Goal: Use online tool/utility: Utilize a website feature to perform a specific function

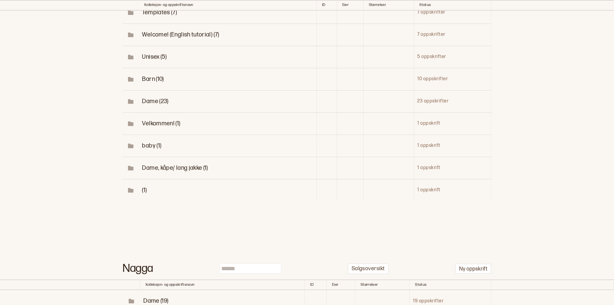
scroll to position [93, 0]
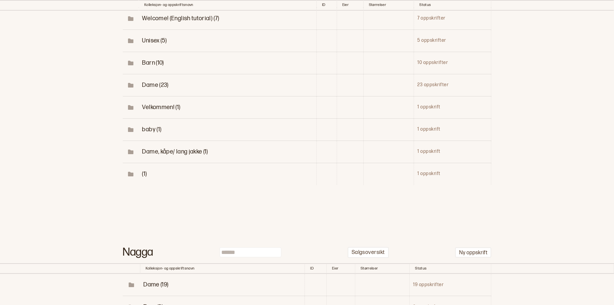
click at [142, 178] on span "(1)" at bounding box center [144, 174] width 5 height 7
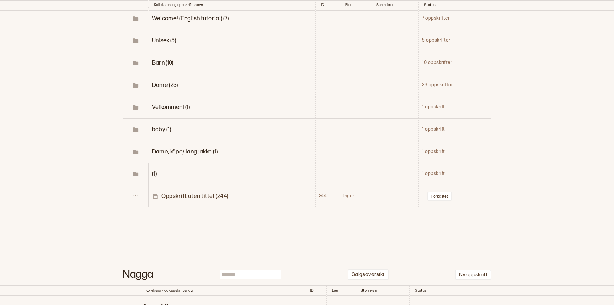
click at [185, 200] on p "Oppskrift uten tittel (244)" at bounding box center [194, 196] width 67 height 8
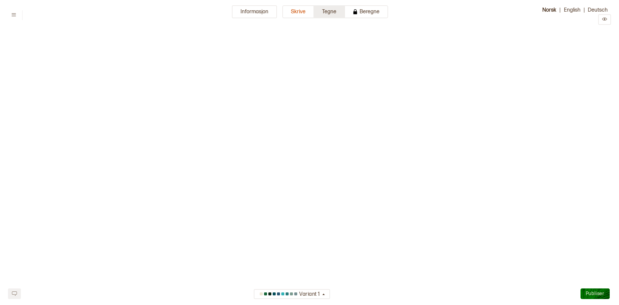
click at [337, 15] on button "Tegne" at bounding box center [329, 11] width 31 height 13
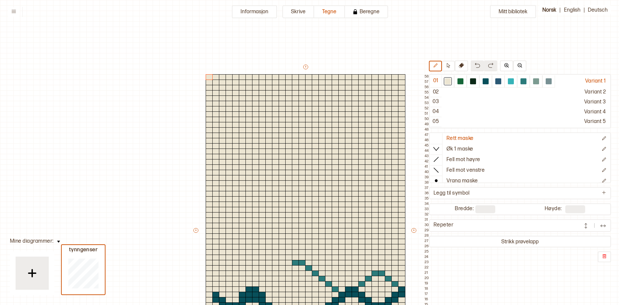
scroll to position [147, 71]
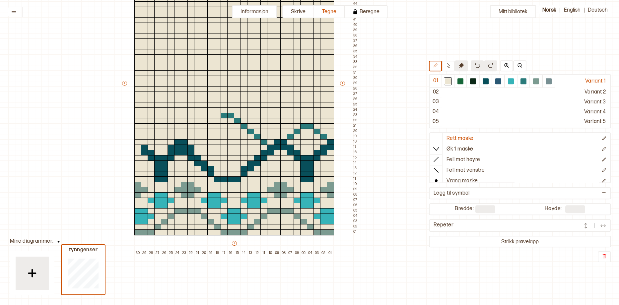
click at [459, 63] on icon at bounding box center [461, 65] width 5 height 5
drag, startPoint x: 220, startPoint y: 113, endPoint x: 251, endPoint y: 132, distance: 35.8
click at [251, 132] on div "+ + + + 30 29 28 27 26 25 24 23 22 21 20 19 18 17 16 15 14 13 12 11 10 09 08 07…" at bounding box center [240, 86] width 239 height 340
click at [429, 64] on button at bounding box center [435, 66] width 13 height 11
drag, startPoint x: 216, startPoint y: 112, endPoint x: 238, endPoint y: 116, distance: 21.9
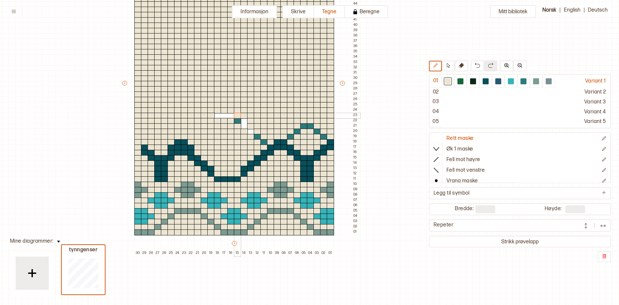
click at [240, 116] on div "+ + + + 30 29 28 27 26 25 24 23 22 21 20 19 18 17 16 15 14 13 12 11 10 09 08 07…" at bounding box center [240, 86] width 239 height 340
click at [114, 289] on p "Slett diagram" at bounding box center [118, 288] width 25 height 5
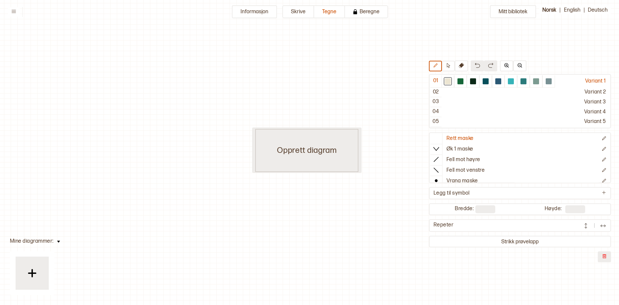
click at [295, 150] on div "Opprett diagram" at bounding box center [307, 150] width 103 height 43
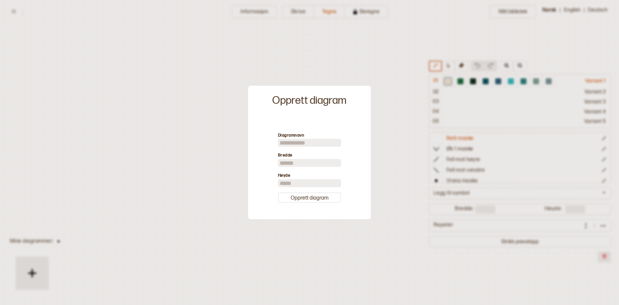
click at [296, 141] on input at bounding box center [309, 143] width 63 height 8
type input "***"
click at [291, 159] on input "**" at bounding box center [309, 163] width 63 height 8
type input "*"
type input "**"
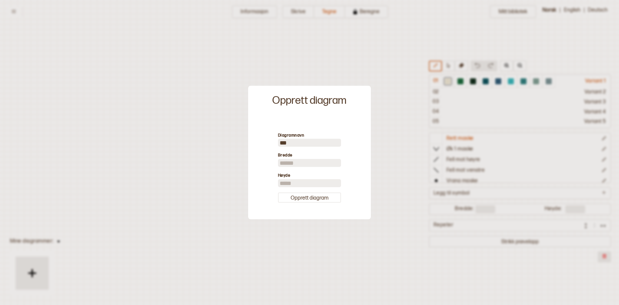
click at [288, 186] on input "**" at bounding box center [309, 183] width 63 height 8
type input "*"
type input "**"
click at [302, 203] on button "Opprett diagram" at bounding box center [309, 197] width 63 height 10
type input "**"
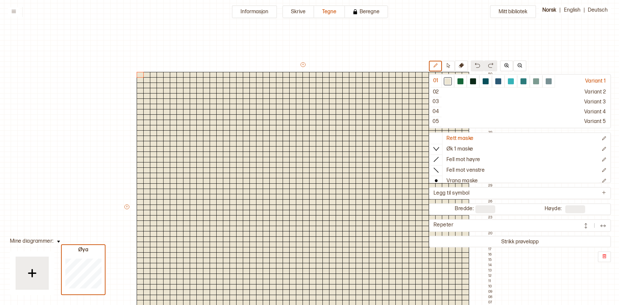
scroll to position [62, 5]
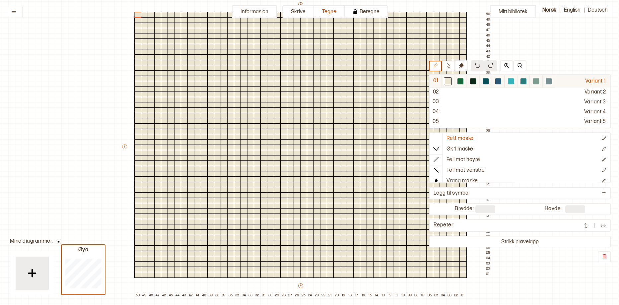
click at [458, 81] on div at bounding box center [461, 81] width 6 height 6
drag, startPoint x: 94, startPoint y: 101, endPoint x: 11, endPoint y: 110, distance: 84.2
click at [90, 101] on div "Mitt bibliotek 01 Variant 1 02 Variant 2 03 Variant 3 04 Variant 4 05 Variant 5…" at bounding box center [614, 243] width 1238 height 611
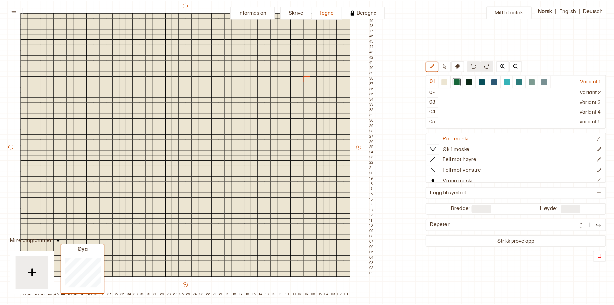
scroll to position [62, 110]
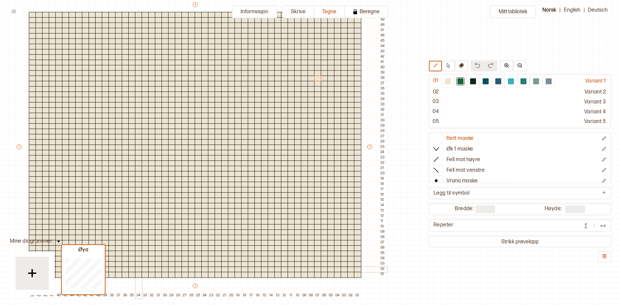
click at [137, 270] on div at bounding box center [138, 270] width 7 height 6
click at [143, 271] on div at bounding box center [145, 270] width 7 height 6
click at [152, 270] on div at bounding box center [151, 270] width 7 height 6
click at [131, 264] on div at bounding box center [131, 264] width 7 height 6
click at [138, 264] on div at bounding box center [138, 264] width 7 height 6
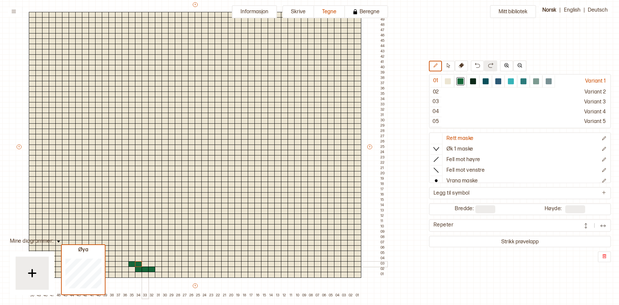
click at [143, 266] on div at bounding box center [145, 264] width 7 height 6
click at [150, 265] on div at bounding box center [151, 264] width 7 height 6
click at [158, 265] on div at bounding box center [158, 264] width 7 height 6
click at [145, 260] on div at bounding box center [145, 259] width 7 height 6
click at [151, 260] on div at bounding box center [151, 259] width 7 height 6
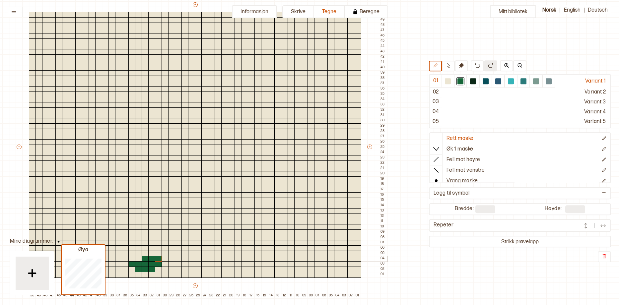
click at [159, 260] on div at bounding box center [158, 259] width 7 height 6
click at [164, 260] on div at bounding box center [165, 259] width 7 height 6
click at [151, 254] on div at bounding box center [151, 254] width 7 height 6
click at [156, 254] on div at bounding box center [158, 254] width 7 height 6
click at [163, 254] on div at bounding box center [165, 254] width 7 height 6
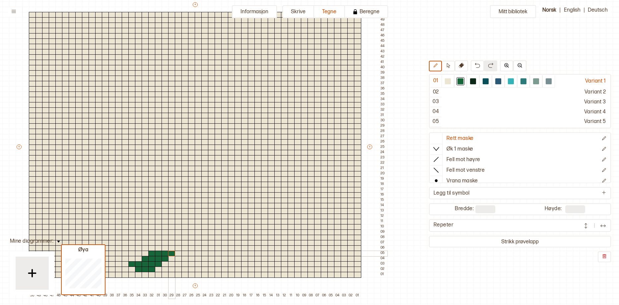
click at [172, 253] on div at bounding box center [171, 254] width 7 height 6
click at [158, 249] on div at bounding box center [158, 249] width 7 height 6
click at [164, 248] on div at bounding box center [165, 249] width 7 height 6
click at [171, 249] on div at bounding box center [171, 249] width 7 height 6
click at [158, 244] on div at bounding box center [158, 243] width 7 height 6
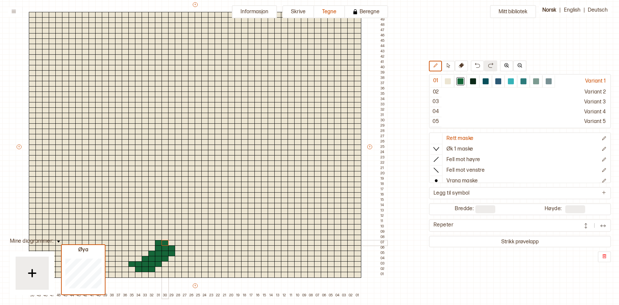
click at [165, 242] on div at bounding box center [165, 243] width 7 height 6
click at [171, 244] on div at bounding box center [171, 243] width 7 height 6
click at [158, 238] on div at bounding box center [158, 238] width 7 height 6
drag, startPoint x: 164, startPoint y: 238, endPoint x: 168, endPoint y: 239, distance: 3.6
click at [165, 238] on div at bounding box center [165, 238] width 7 height 6
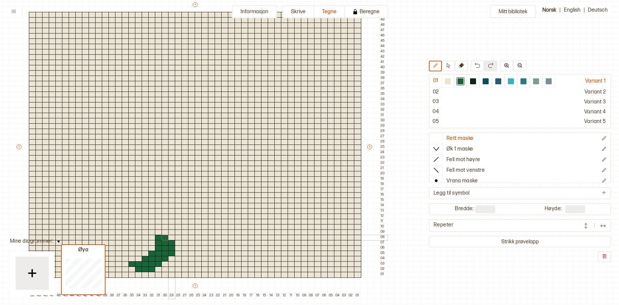
click at [171, 240] on div at bounding box center [171, 238] width 7 height 6
click at [445, 82] on div at bounding box center [448, 81] width 6 height 6
click at [159, 236] on div at bounding box center [158, 238] width 7 height 6
click at [157, 241] on div at bounding box center [158, 243] width 7 height 6
click at [60, 241] on img at bounding box center [58, 242] width 3 height 2
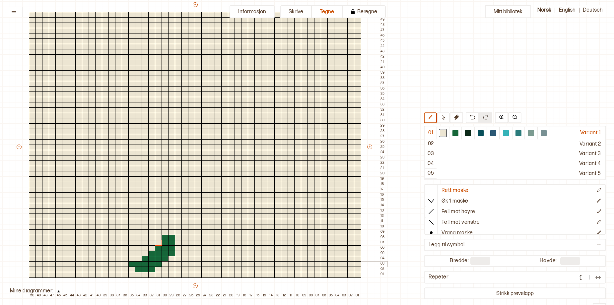
click at [126, 264] on div at bounding box center [125, 264] width 7 height 6
click at [453, 133] on div at bounding box center [456, 133] width 6 height 6
click at [125, 264] on div at bounding box center [125, 264] width 7 height 6
click at [124, 259] on div at bounding box center [125, 259] width 7 height 6
click at [116, 258] on div at bounding box center [118, 259] width 7 height 6
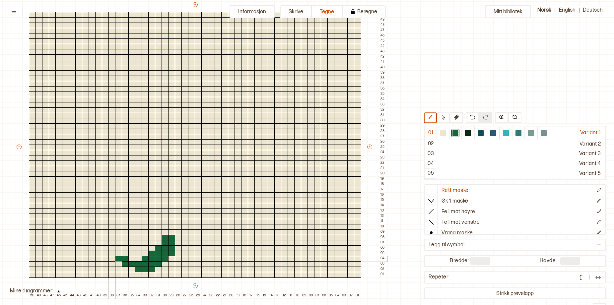
click at [113, 257] on div at bounding box center [112, 259] width 7 height 6
click at [116, 253] on div at bounding box center [118, 254] width 7 height 6
click at [110, 254] on div at bounding box center [112, 254] width 7 height 6
click at [105, 252] on div at bounding box center [105, 254] width 7 height 6
click at [440, 132] on div at bounding box center [443, 133] width 6 height 6
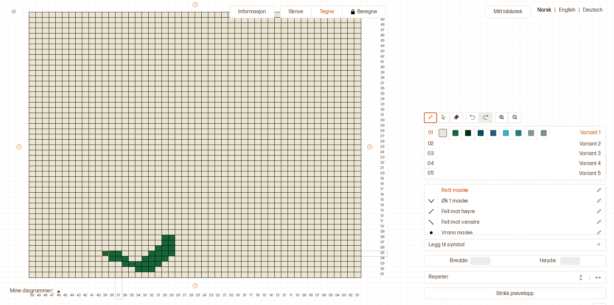
click at [120, 252] on div at bounding box center [118, 254] width 7 height 6
click at [132, 270] on div at bounding box center [131, 270] width 7 height 6
click at [453, 132] on div at bounding box center [456, 133] width 6 height 6
click at [134, 269] on div at bounding box center [131, 270] width 7 height 6
click at [119, 264] on div at bounding box center [118, 264] width 7 height 6
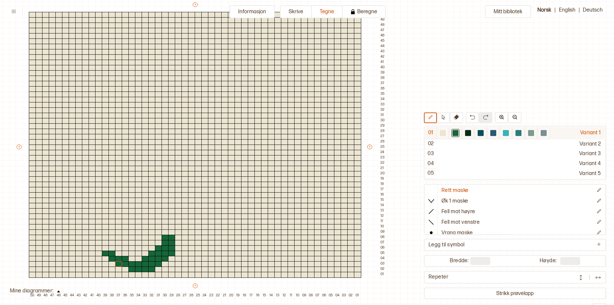
drag, startPoint x: 402, startPoint y: 132, endPoint x: 391, endPoint y: 136, distance: 11.4
click at [440, 132] on div at bounding box center [443, 133] width 6 height 6
click at [126, 259] on div at bounding box center [125, 259] width 7 height 6
click at [453, 134] on div at bounding box center [456, 133] width 6 height 6
click at [125, 269] on div at bounding box center [125, 270] width 7 height 6
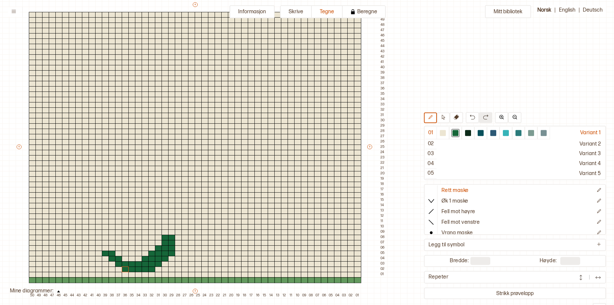
type input "**"
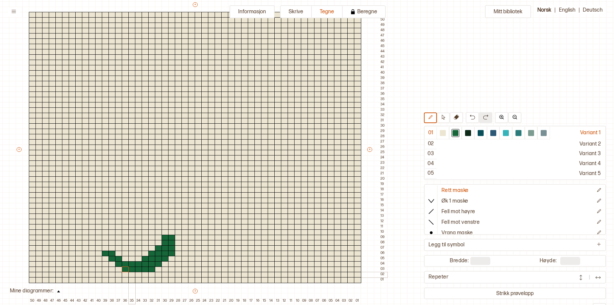
click at [131, 275] on div at bounding box center [131, 275] width 7 height 6
click at [139, 275] on div at bounding box center [138, 275] width 7 height 6
click at [144, 274] on div at bounding box center [145, 275] width 7 height 6
click at [440, 134] on div at bounding box center [443, 133] width 6 height 6
click at [104, 252] on div at bounding box center [105, 254] width 7 height 6
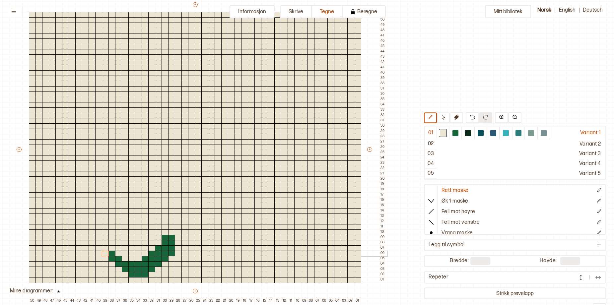
click at [108, 253] on div at bounding box center [105, 254] width 7 height 6
click at [113, 253] on div at bounding box center [112, 254] width 7 height 6
click at [117, 254] on div at bounding box center [118, 254] width 7 height 6
click at [453, 130] on div at bounding box center [456, 133] width 6 height 6
click at [116, 254] on div at bounding box center [118, 254] width 7 height 6
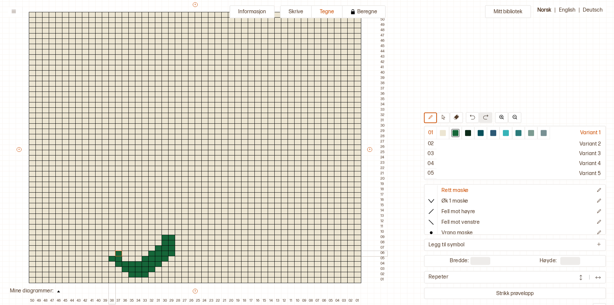
click at [109, 254] on div at bounding box center [112, 254] width 7 height 6
click at [212, 19] on div at bounding box center [211, 20] width 7 height 6
click at [205, 22] on div at bounding box center [204, 20] width 7 height 6
click at [440, 133] on div at bounding box center [443, 133] width 6 height 6
click at [205, 19] on div at bounding box center [204, 20] width 7 height 6
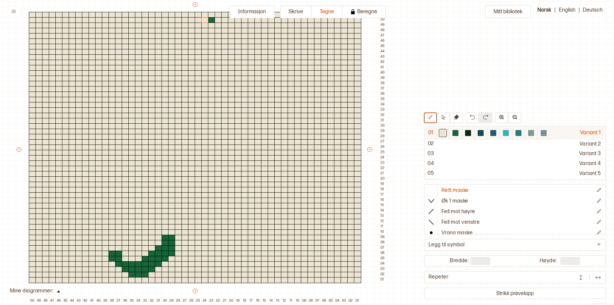
click at [453, 133] on div at bounding box center [456, 133] width 6 height 6
click at [210, 27] on div at bounding box center [211, 26] width 7 height 6
click at [202, 25] on div at bounding box center [204, 26] width 7 height 6
click at [204, 30] on div at bounding box center [204, 31] width 7 height 6
click at [208, 30] on div at bounding box center [211, 31] width 7 height 6
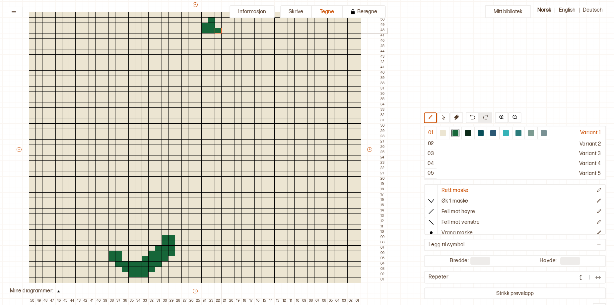
click at [218, 30] on div at bounding box center [218, 31] width 7 height 6
click at [211, 37] on div at bounding box center [211, 36] width 7 height 6
click at [219, 36] on div at bounding box center [218, 36] width 7 height 6
click at [225, 37] on div at bounding box center [224, 36] width 7 height 6
click at [218, 41] on div at bounding box center [218, 41] width 7 height 6
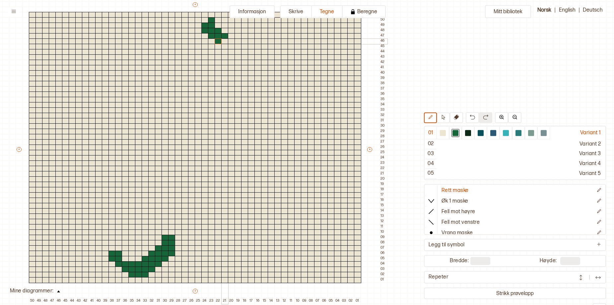
click at [224, 40] on div at bounding box center [224, 41] width 7 height 6
click at [228, 40] on div at bounding box center [231, 41] width 7 height 6
click at [224, 45] on div at bounding box center [224, 47] width 7 height 6
click at [233, 45] on div at bounding box center [231, 47] width 7 height 6
click at [239, 46] on div at bounding box center [238, 47] width 7 height 6
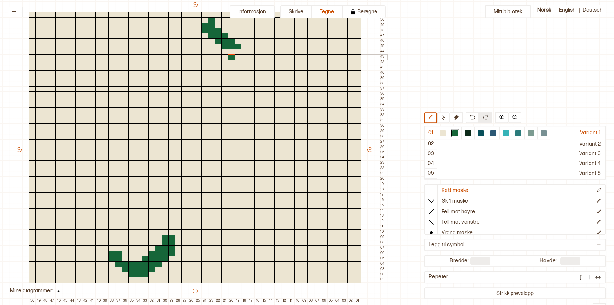
click at [230, 55] on div at bounding box center [231, 57] width 7 height 6
click at [232, 52] on div at bounding box center [231, 52] width 7 height 6
click at [240, 50] on div at bounding box center [238, 52] width 7 height 6
click at [248, 51] on div at bounding box center [251, 52] width 7 height 6
click at [246, 52] on div at bounding box center [244, 52] width 7 height 6
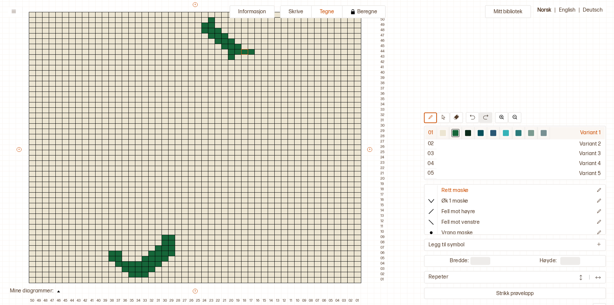
click at [440, 131] on div at bounding box center [443, 133] width 6 height 6
drag, startPoint x: 252, startPoint y: 51, endPoint x: 245, endPoint y: 54, distance: 7.8
click at [252, 51] on div at bounding box center [251, 52] width 7 height 6
click at [229, 58] on div at bounding box center [231, 57] width 7 height 6
click at [453, 130] on div at bounding box center [456, 133] width 6 height 6
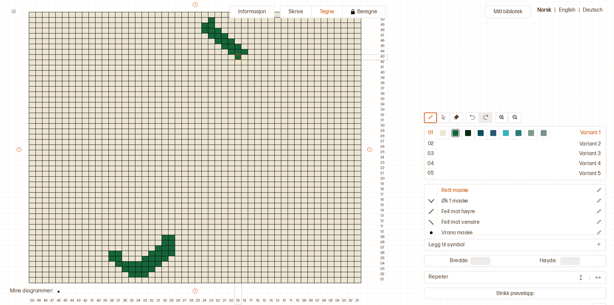
click at [237, 58] on div at bounding box center [238, 57] width 7 height 6
click at [242, 56] on div at bounding box center [244, 57] width 7 height 6
click at [252, 56] on div at bounding box center [251, 57] width 7 height 6
click at [245, 62] on div at bounding box center [244, 63] width 7 height 6
click at [253, 61] on div at bounding box center [251, 63] width 7 height 6
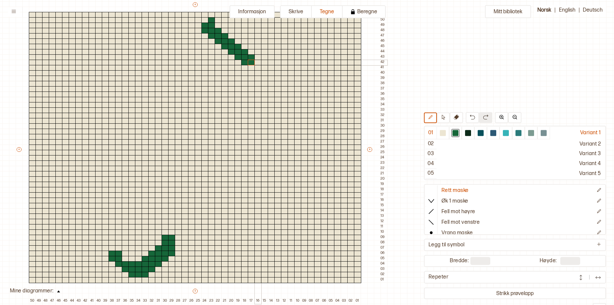
click at [259, 62] on div at bounding box center [258, 63] width 7 height 6
click at [249, 68] on div at bounding box center [251, 68] width 7 height 6
click at [257, 68] on div at bounding box center [258, 68] width 7 height 6
click at [263, 68] on div at bounding box center [264, 68] width 7 height 6
click at [251, 74] on div at bounding box center [251, 73] width 7 height 6
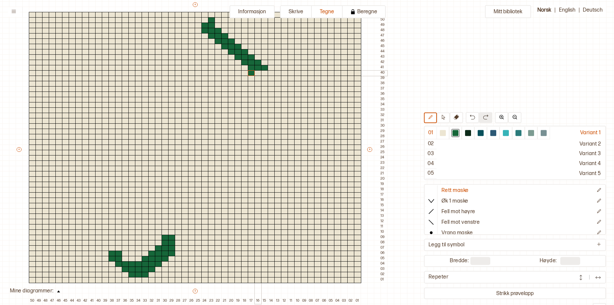
click at [258, 73] on div at bounding box center [258, 73] width 7 height 6
click at [264, 73] on div at bounding box center [264, 73] width 7 height 6
click at [251, 78] on div at bounding box center [251, 79] width 7 height 6
click at [256, 77] on div at bounding box center [258, 79] width 7 height 6
click at [263, 77] on div at bounding box center [264, 79] width 7 height 6
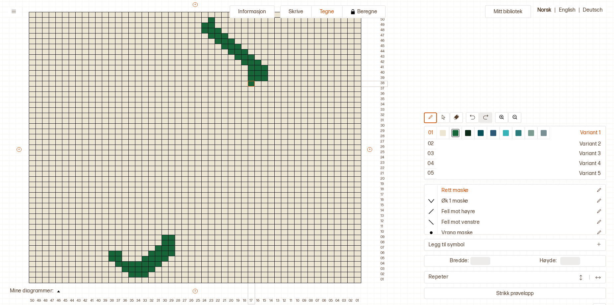
click at [254, 85] on div at bounding box center [251, 84] width 7 height 6
click at [258, 84] on div at bounding box center [258, 84] width 7 height 6
click at [263, 84] on div at bounding box center [264, 84] width 7 height 6
click at [252, 88] on div at bounding box center [251, 89] width 7 height 6
click at [256, 88] on div at bounding box center [258, 89] width 7 height 6
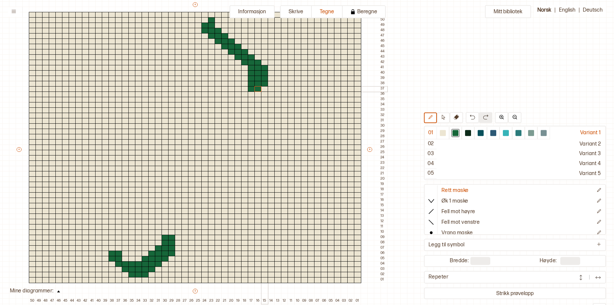
click at [265, 87] on div at bounding box center [264, 89] width 7 height 6
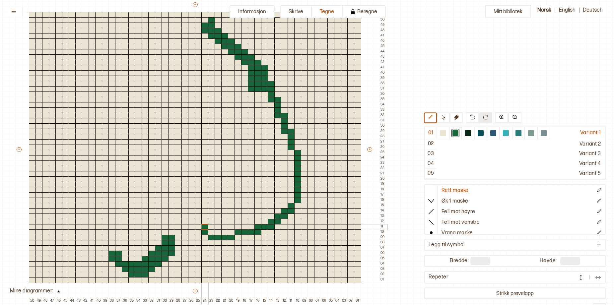
drag, startPoint x: 258, startPoint y: 68, endPoint x: 198, endPoint y: 227, distance: 170.1
click at [200, 227] on div "+ + + + 50 49 48 47 46 45 44 43 42 41 40 39 38 37 36 35 34 33 32 31 30 29 28 27…" at bounding box center [202, 152] width 372 height 303
drag, startPoint x: 221, startPoint y: 48, endPoint x: 188, endPoint y: 104, distance: 64.1
click at [188, 104] on div "+ + + + 50 49 48 47 46 45 44 43 42 41 40 39 38 37 36 35 34 33 32 31 30 29 28 27…" at bounding box center [202, 152] width 372 height 303
click at [440, 133] on div at bounding box center [443, 133] width 6 height 6
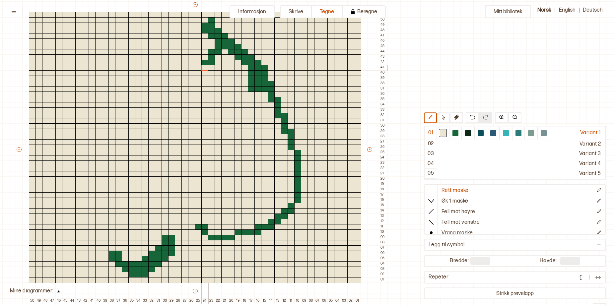
drag, startPoint x: 190, startPoint y: 103, endPoint x: 203, endPoint y: 66, distance: 39.2
click at [203, 66] on div "+ + + + 50 49 48 47 46 45 44 43 42 41 40 39 38 37 36 35 34 33 32 31 30 29 28 27…" at bounding box center [202, 152] width 372 height 303
drag, startPoint x: 415, startPoint y: 134, endPoint x: 387, endPoint y: 129, distance: 28.4
click at [453, 134] on div at bounding box center [456, 133] width 6 height 6
drag, startPoint x: 212, startPoint y: 63, endPoint x: 250, endPoint y: 115, distance: 64.2
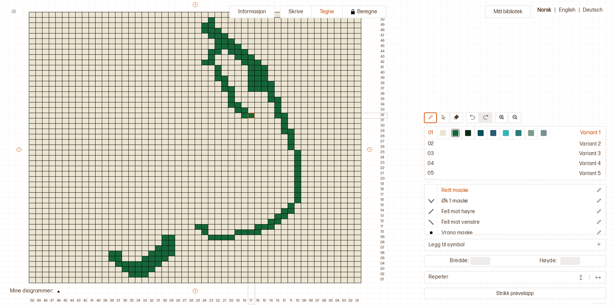
click at [251, 116] on div "+ + + + 50 49 48 47 46 45 44 43 42 41 40 39 38 37 36 35 34 33 32 31 30 29 28 27…" at bounding box center [202, 152] width 372 height 303
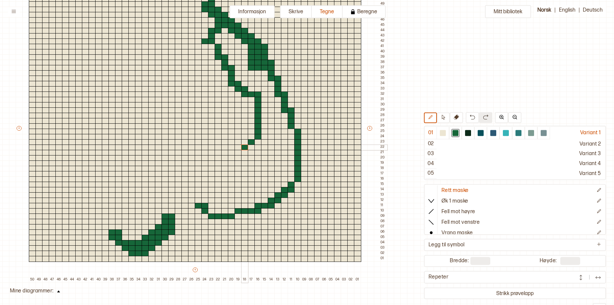
drag, startPoint x: 250, startPoint y: 115, endPoint x: 243, endPoint y: 169, distance: 53.5
click at [243, 169] on div "+ + + + 50 49 48 47 46 45 44 43 42 41 40 39 38 37 36 35 34 33 32 31 30 29 28 27…" at bounding box center [202, 131] width 372 height 303
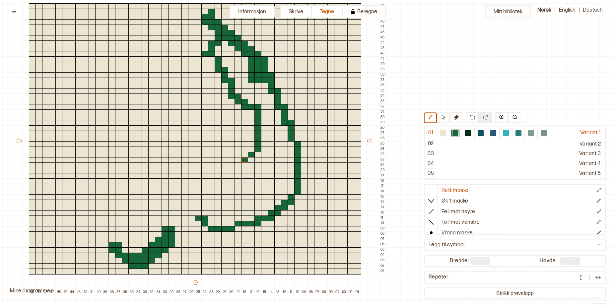
scroll to position [63, 110]
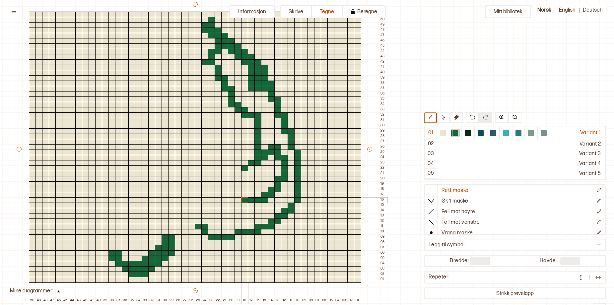
drag, startPoint x: 255, startPoint y: 165, endPoint x: 244, endPoint y: 200, distance: 36.5
click at [244, 200] on div "+ + + + 50 49 48 47 46 45 44 43 42 41 40 39 38 37 36 35 34 33 32 31 30 29 28 27…" at bounding box center [202, 152] width 372 height 303
click at [440, 132] on div at bounding box center [443, 133] width 6 height 6
drag, startPoint x: 282, startPoint y: 158, endPoint x: 253, endPoint y: 198, distance: 49.6
click at [253, 198] on div "+ + + + 50 49 48 47 46 45 44 43 42 41 40 39 38 37 36 35 34 33 32 31 30 29 28 27…" at bounding box center [202, 152] width 372 height 303
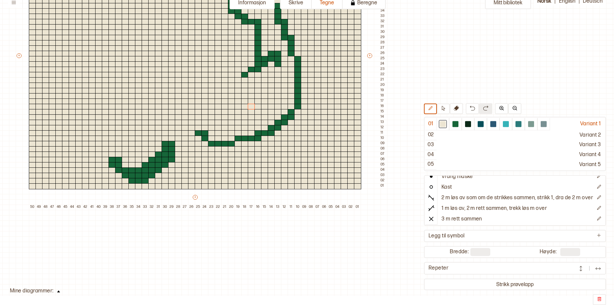
scroll to position [16, 0]
click at [478, 284] on button "Strikk prøvelapp" at bounding box center [515, 284] width 180 height 9
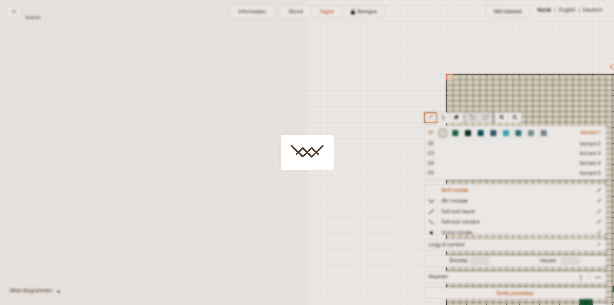
scroll to position [65, 302]
